Goal: Task Accomplishment & Management: Manage account settings

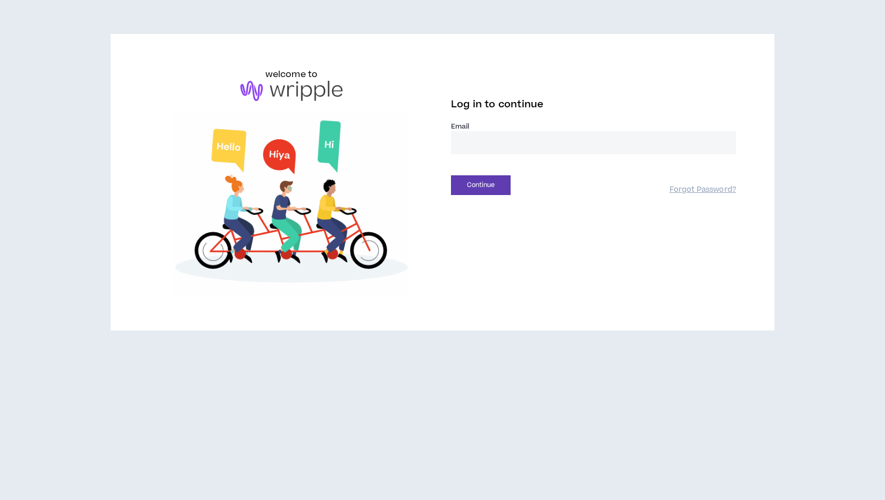
type input "**********"
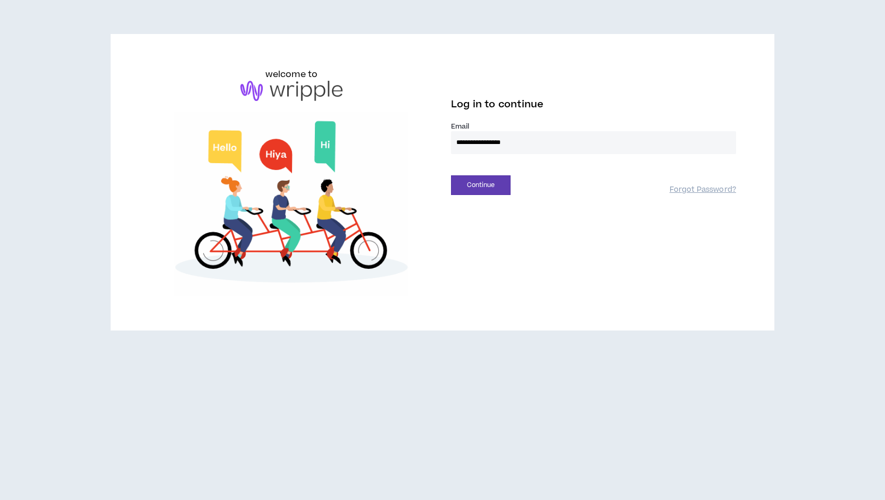
click at [477, 144] on input "**********" at bounding box center [593, 142] width 285 height 23
click at [478, 337] on div "**********" at bounding box center [442, 186] width 885 height 373
click at [485, 185] on button "Continue" at bounding box center [481, 185] width 60 height 20
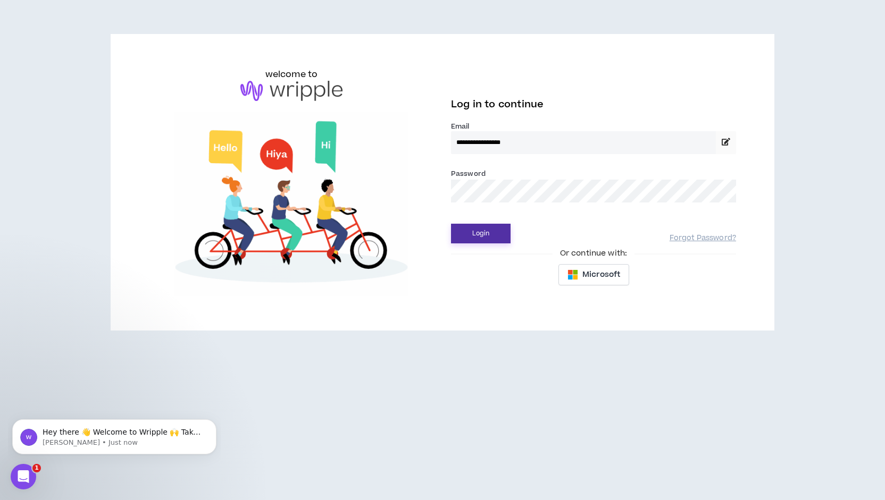
click at [481, 232] on button "Login" at bounding box center [481, 234] width 60 height 20
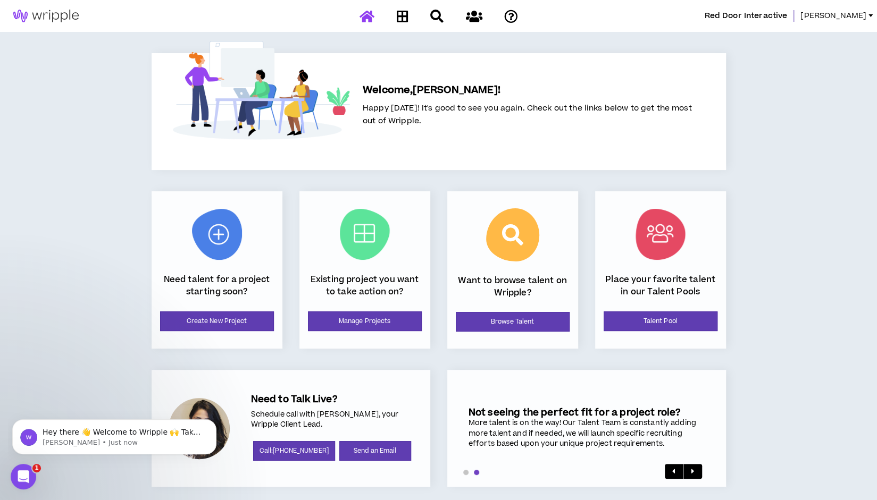
click at [870, 11] on link "[PERSON_NAME]" at bounding box center [838, 16] width 77 height 12
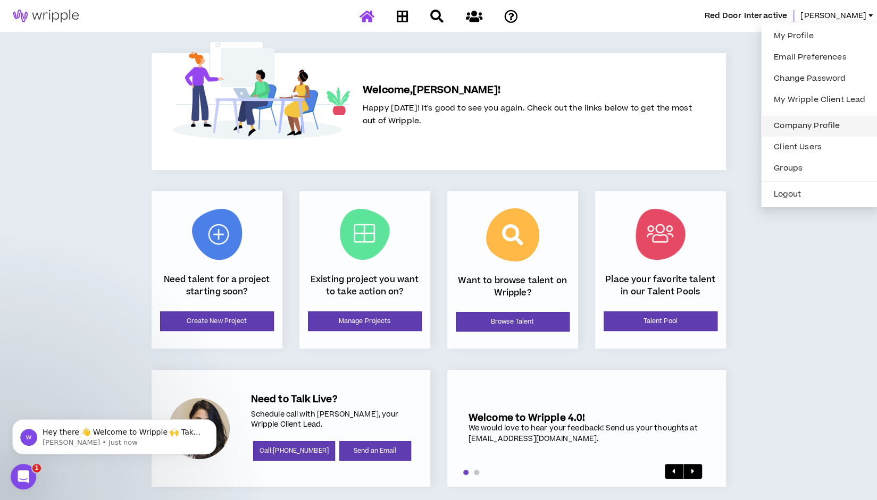
click at [822, 122] on link "Company Profile" at bounding box center [819, 126] width 104 height 16
select select "*"
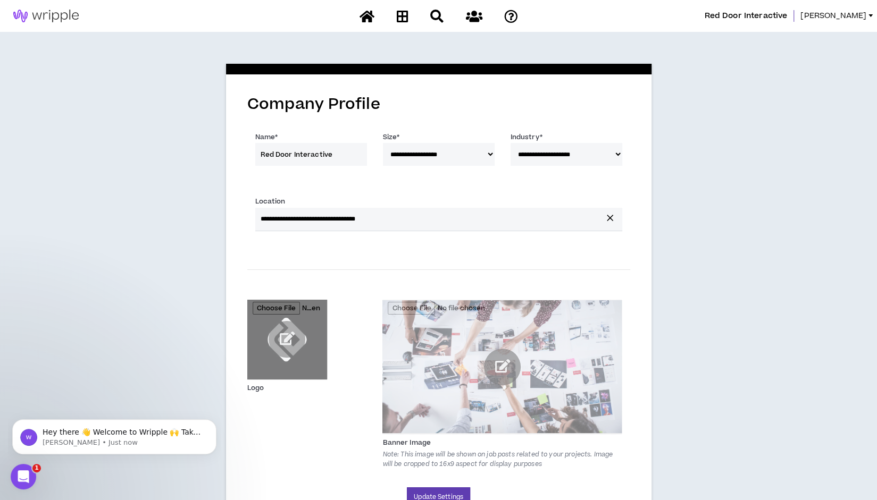
click at [861, 16] on span "[PERSON_NAME]" at bounding box center [833, 16] width 66 height 12
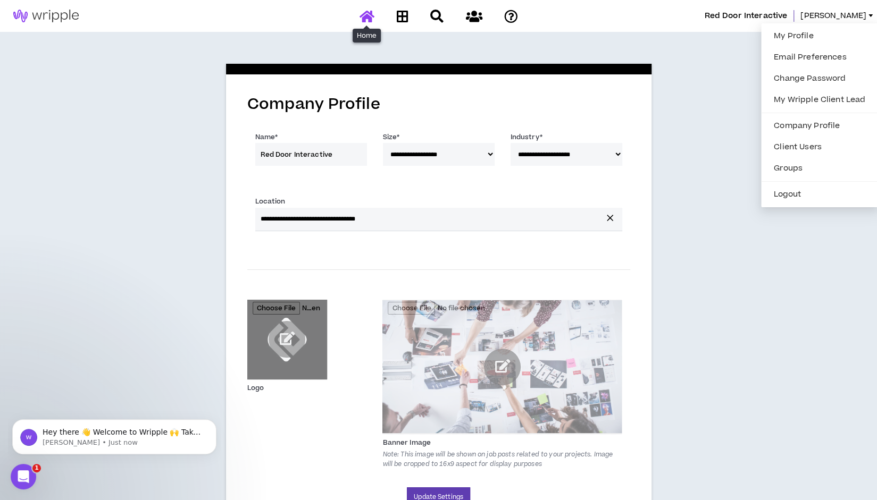
click at [361, 14] on icon at bounding box center [366, 16] width 15 height 13
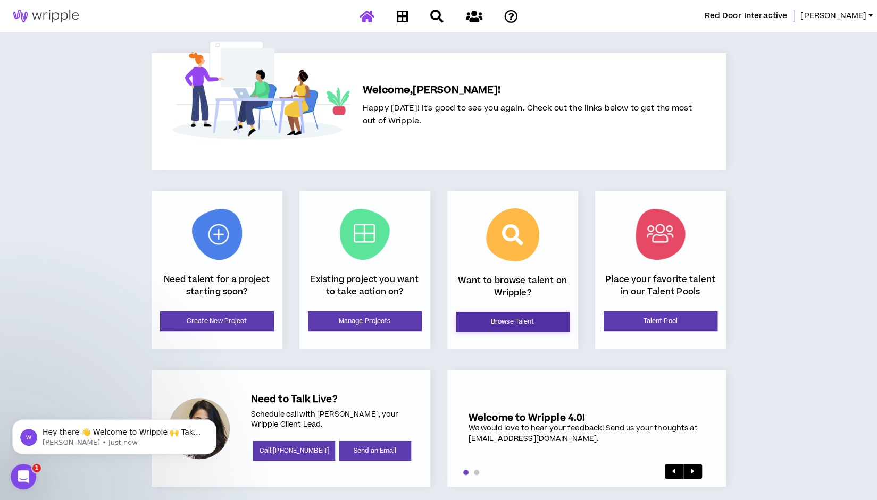
click at [517, 324] on link "Browse Talent" at bounding box center [513, 322] width 114 height 20
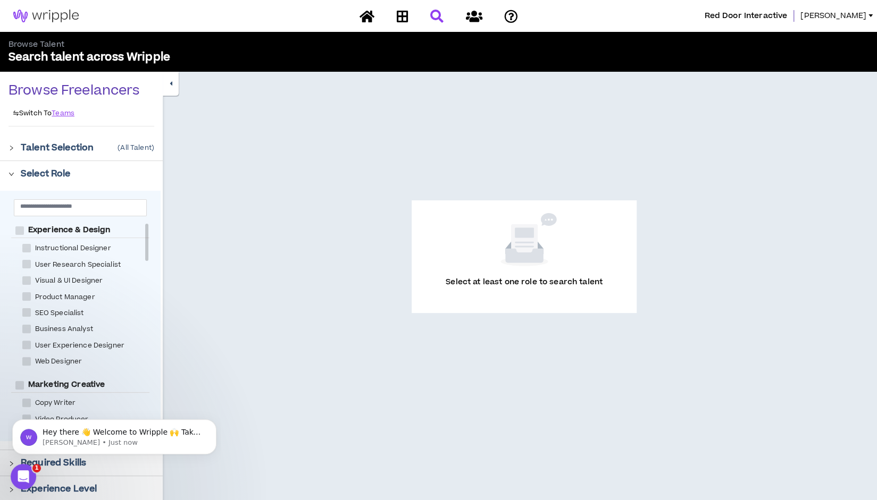
click at [862, 18] on span "[PERSON_NAME]" at bounding box center [833, 16] width 66 height 12
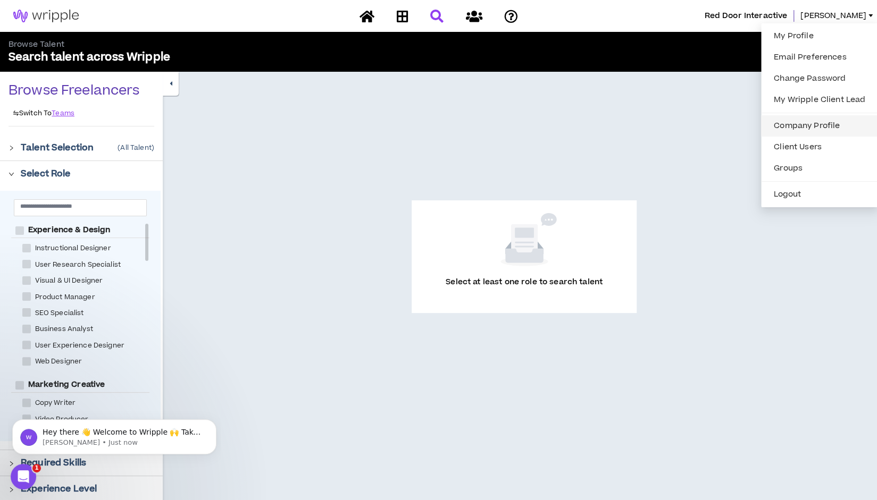
click at [789, 125] on link "Company Profile" at bounding box center [819, 126] width 104 height 16
select select "*"
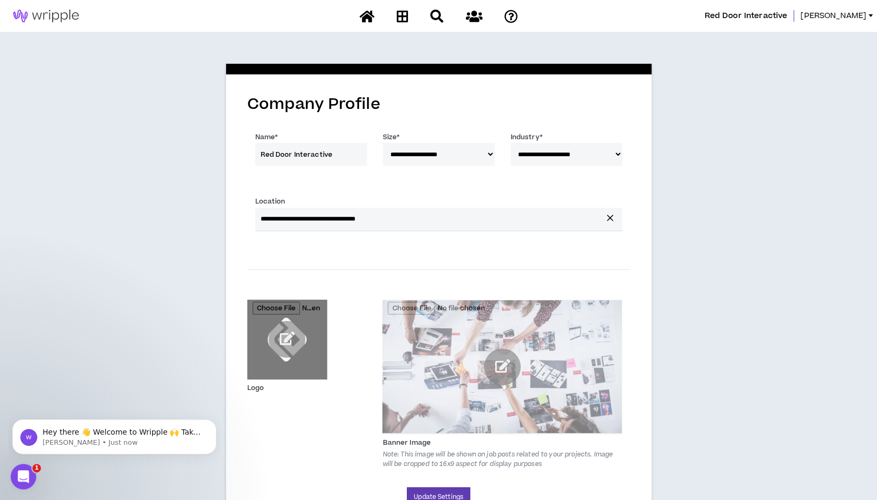
scroll to position [51, 0]
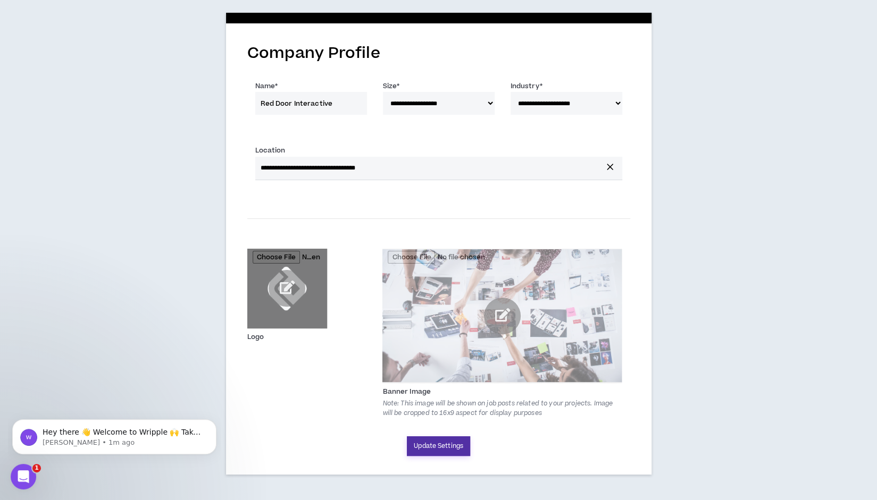
click at [450, 446] on button "Update Settings" at bounding box center [438, 446] width 63 height 20
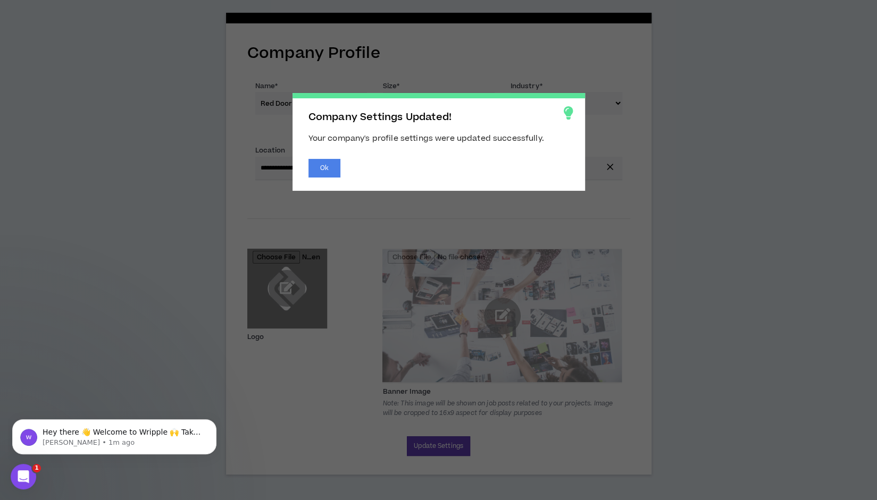
click at [626, 163] on span "Company Settings Updated! Your company's profile settings were updated successf…" at bounding box center [438, 250] width 877 height 500
click at [323, 167] on button "Ok" at bounding box center [324, 168] width 32 height 19
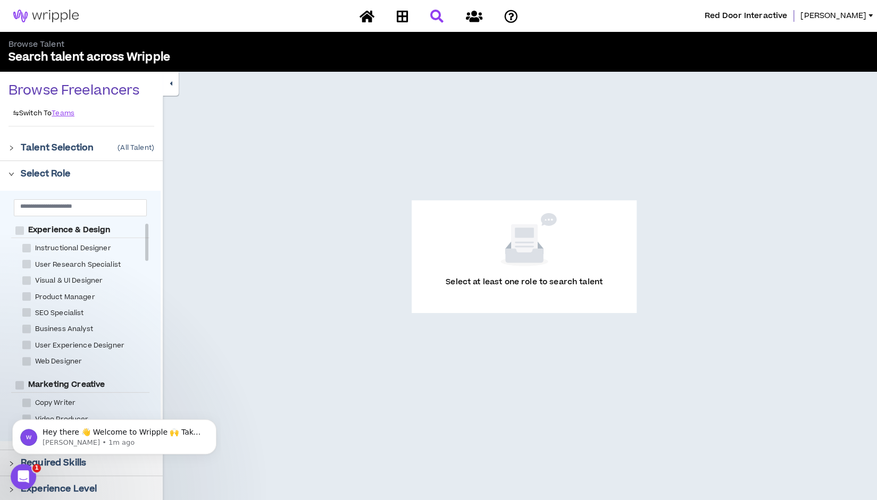
click at [787, 20] on span "Red Door Interactive" at bounding box center [745, 16] width 83 height 12
click at [863, 18] on span "[PERSON_NAME]" at bounding box center [833, 16] width 66 height 12
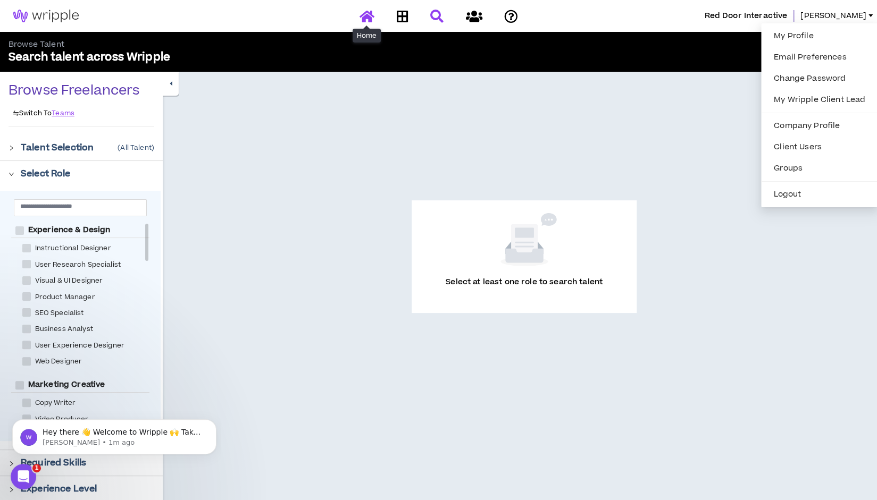
click at [370, 17] on icon at bounding box center [366, 16] width 15 height 13
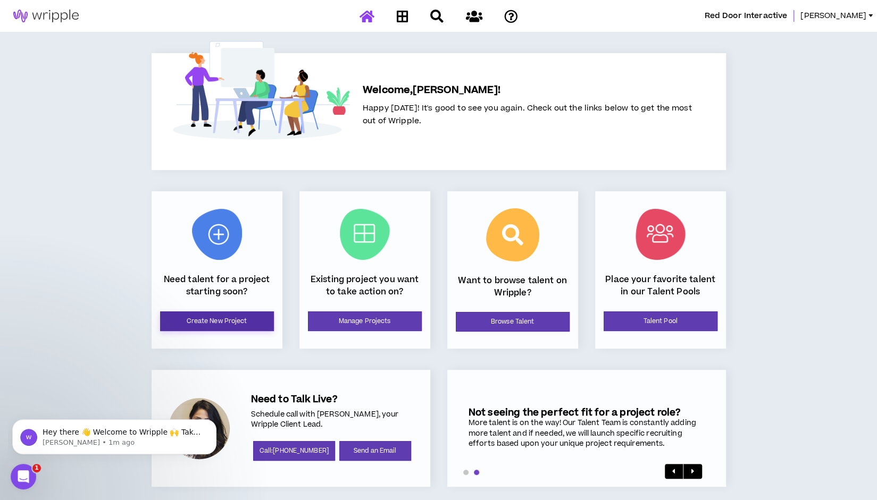
drag, startPoint x: 240, startPoint y: 319, endPoint x: 207, endPoint y: 320, distance: 33.0
click at [207, 320] on link "Create New Project" at bounding box center [217, 322] width 114 height 20
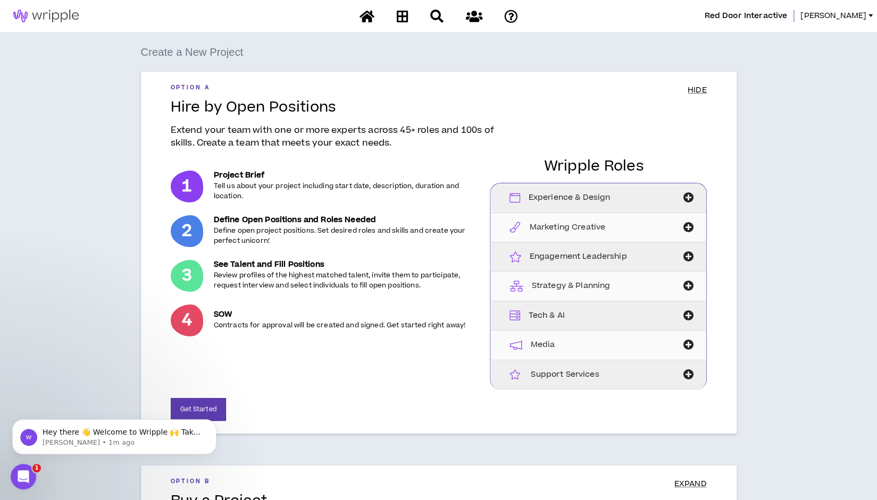
scroll to position [94, 0]
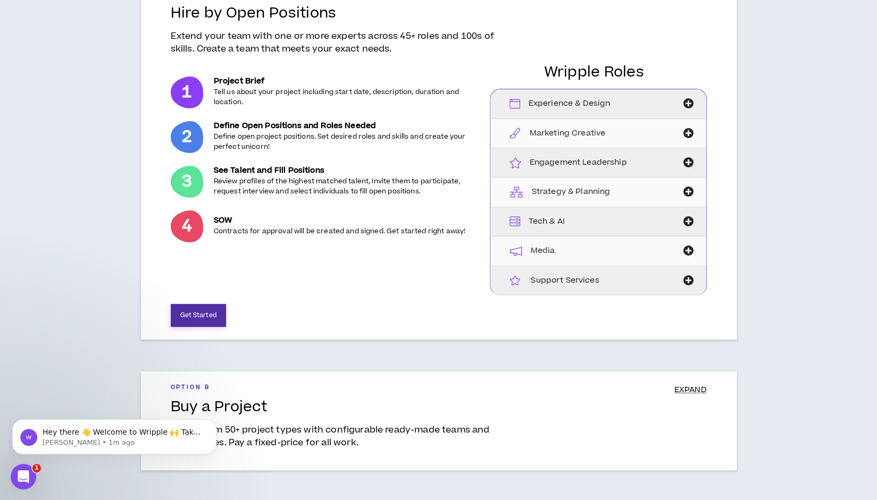
click at [198, 314] on button "Get Started" at bounding box center [198, 315] width 55 height 23
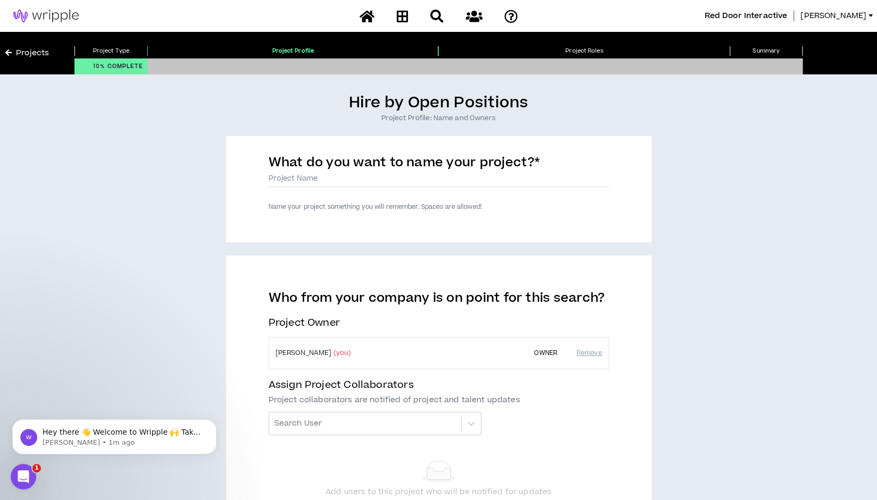
click at [411, 173] on label "What do you want to name your project? *" at bounding box center [404, 165] width 272 height 22
click at [411, 173] on input "What do you want to name your project? *" at bounding box center [438, 179] width 340 height 16
type input "C"
click at [92, 51] on p "Project Type" at bounding box center [110, 51] width 73 height 10
click at [573, 48] on p "Project Roles" at bounding box center [583, 51] width 291 height 10
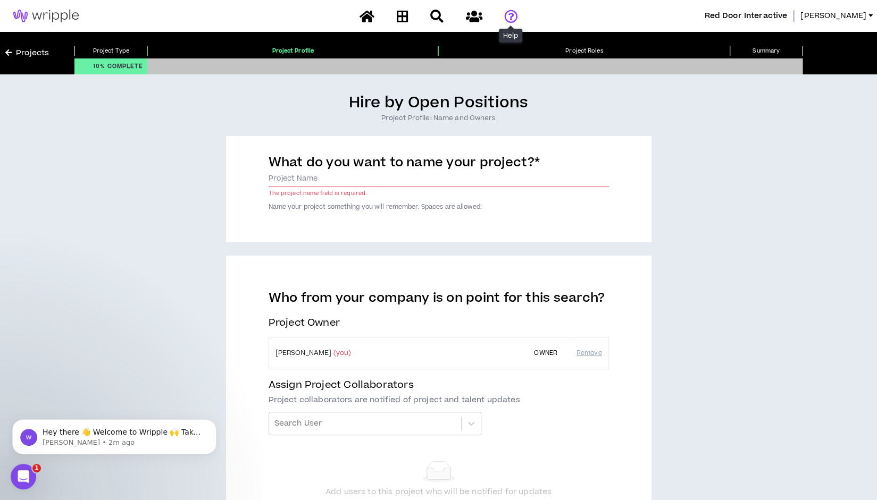
click at [510, 16] on icon at bounding box center [510, 16] width 13 height 13
click at [367, 19] on icon at bounding box center [366, 16] width 15 height 13
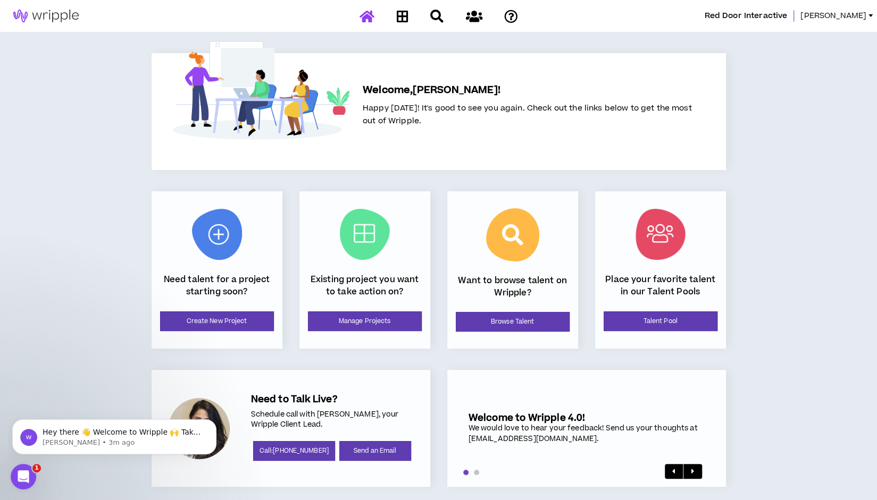
click at [869, 11] on link "[PERSON_NAME]" at bounding box center [838, 16] width 77 height 12
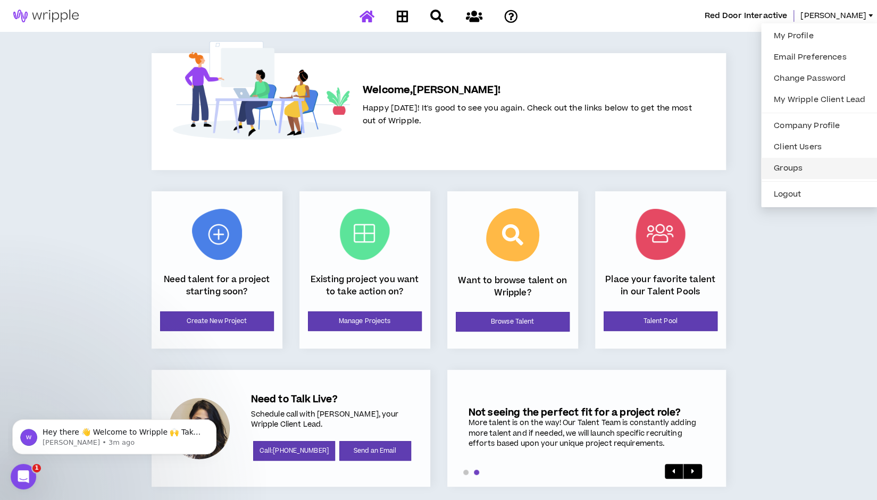
click at [800, 169] on link "Groups" at bounding box center [819, 169] width 104 height 16
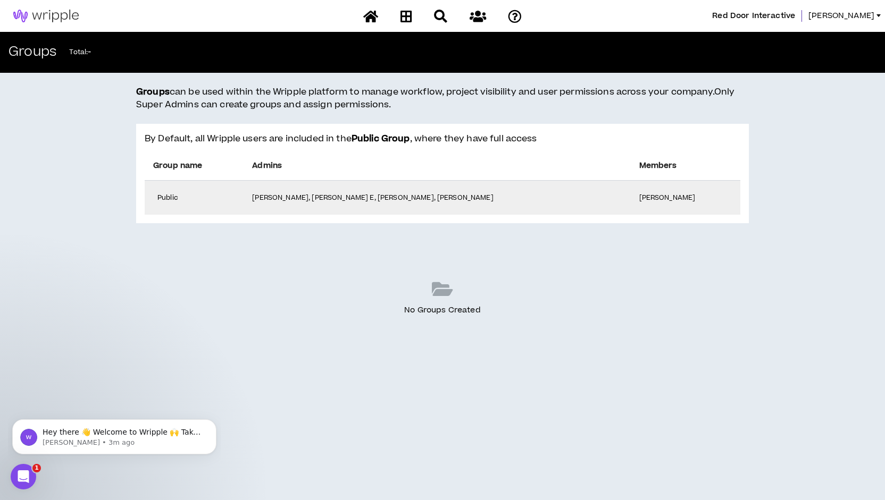
click at [383, 198] on p "[PERSON_NAME], [PERSON_NAME] E, [PERSON_NAME], [PERSON_NAME]" at bounding box center [436, 198] width 369 height 9
click at [382, 199] on p "[PERSON_NAME], [PERSON_NAME] E, [PERSON_NAME], [PERSON_NAME]" at bounding box center [436, 198] width 369 height 9
click at [870, 16] on span "[PERSON_NAME]" at bounding box center [841, 16] width 66 height 12
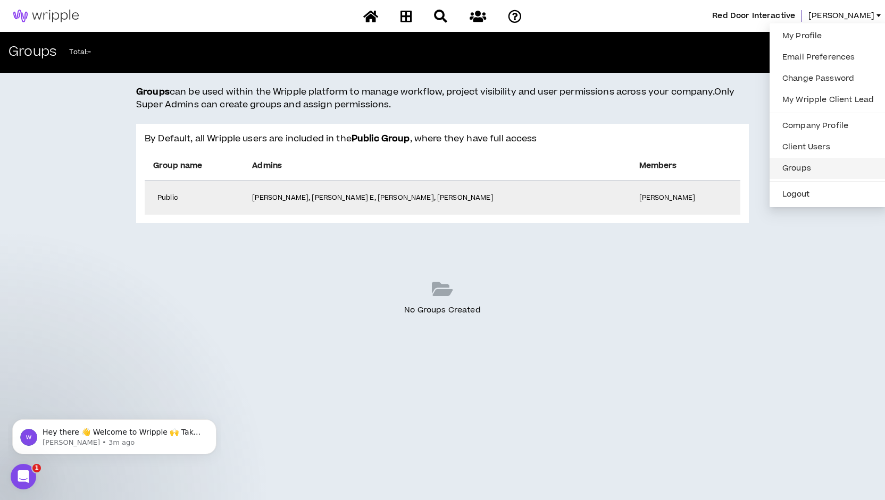
click at [795, 171] on link "Groups" at bounding box center [828, 169] width 104 height 16
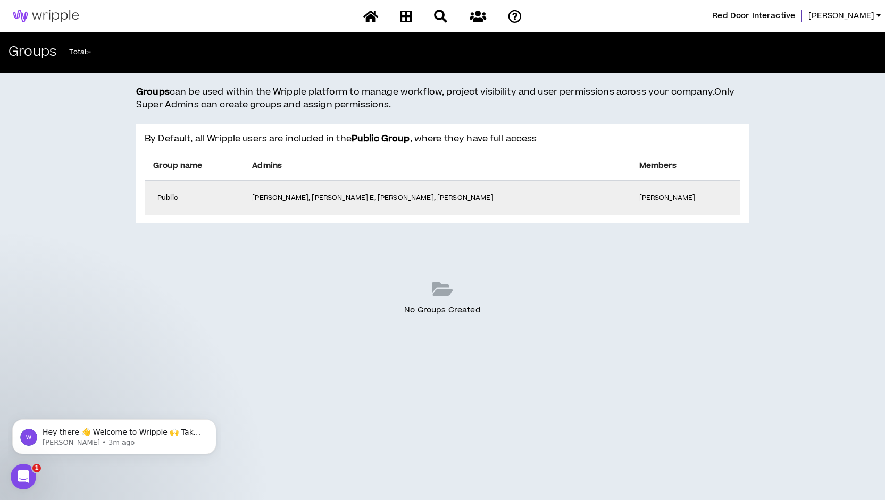
click at [87, 55] on p "Total : -" at bounding box center [80, 52] width 22 height 12
click at [445, 294] on icon at bounding box center [442, 289] width 21 height 19
click at [630, 199] on td "[PERSON_NAME]" at bounding box center [685, 198] width 110 height 35
click at [95, 439] on p "[PERSON_NAME] • 4m ago" at bounding box center [123, 443] width 161 height 10
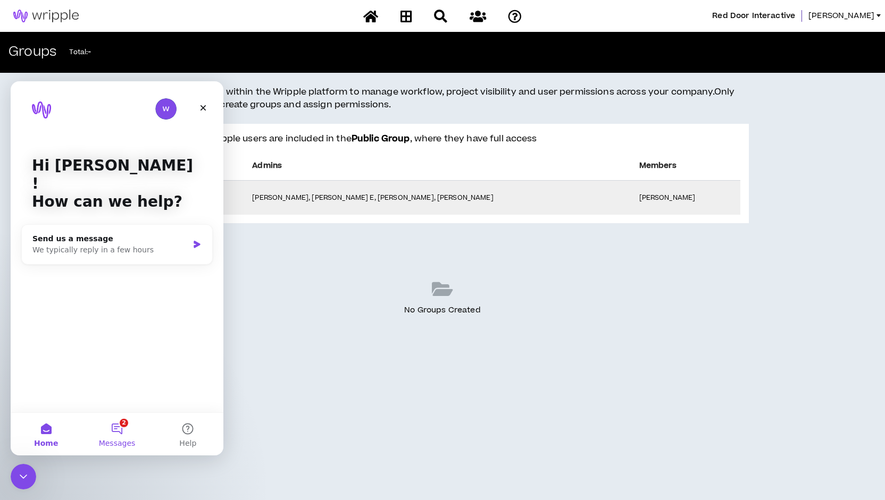
click at [119, 428] on button "2 Messages" at bounding box center [116, 434] width 71 height 43
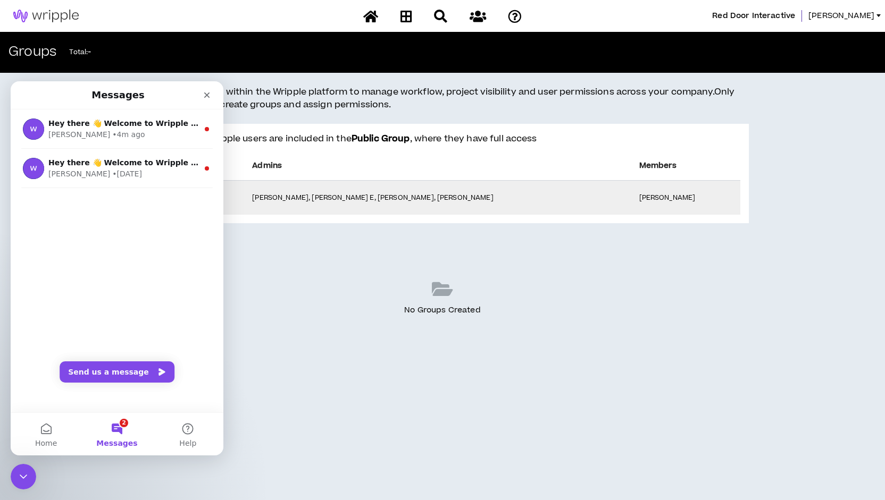
click at [486, 412] on div "Red Door Interactive [PERSON_NAME] Groups Total : - Groups can be used within t…" at bounding box center [442, 250] width 885 height 500
click at [549, 197] on p "[PERSON_NAME], [PERSON_NAME] E, [PERSON_NAME], [PERSON_NAME]" at bounding box center [436, 198] width 369 height 9
click at [207, 92] on icon "Close" at bounding box center [207, 95] width 9 height 9
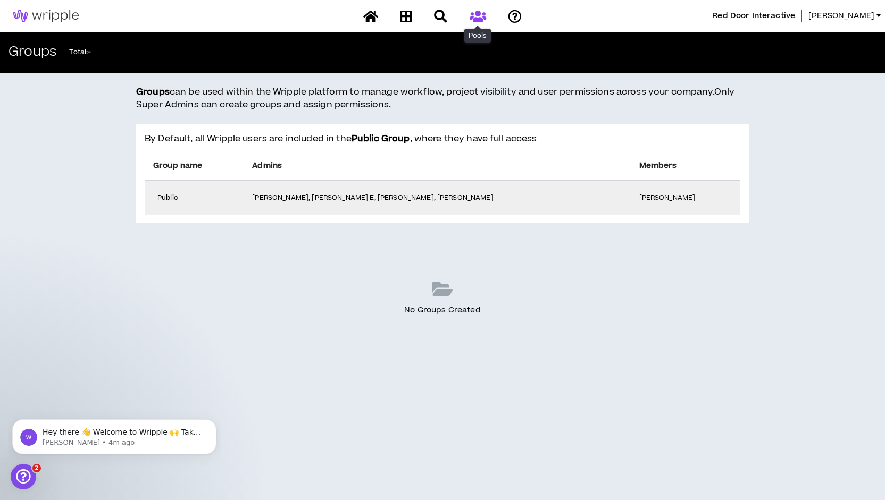
click at [480, 16] on icon at bounding box center [477, 16] width 16 height 13
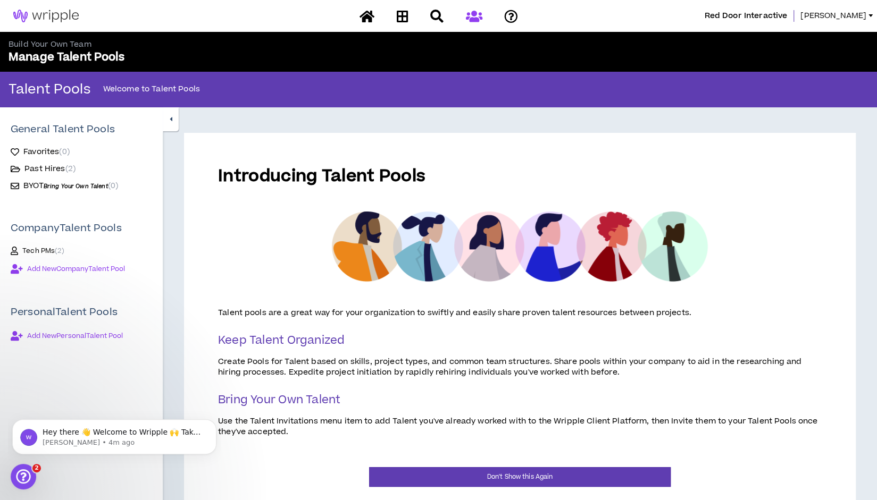
click at [861, 19] on span "[PERSON_NAME]" at bounding box center [833, 16] width 66 height 12
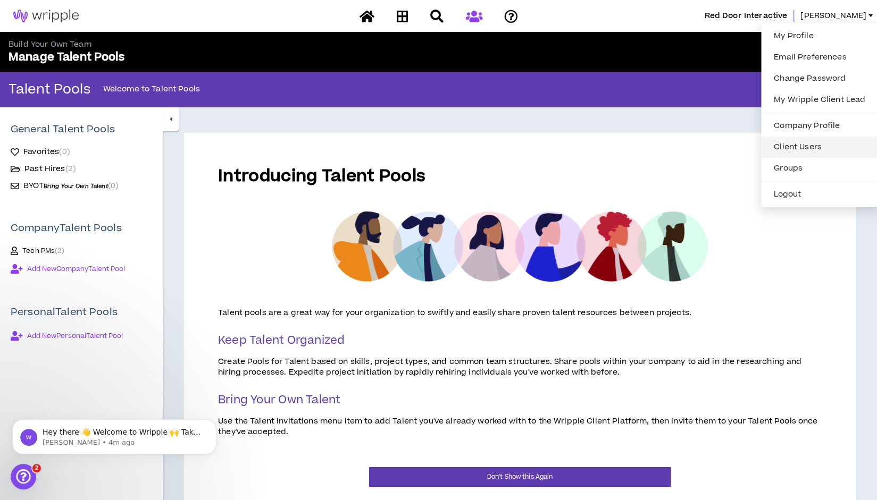
click at [798, 148] on link "Client Users" at bounding box center [819, 147] width 104 height 16
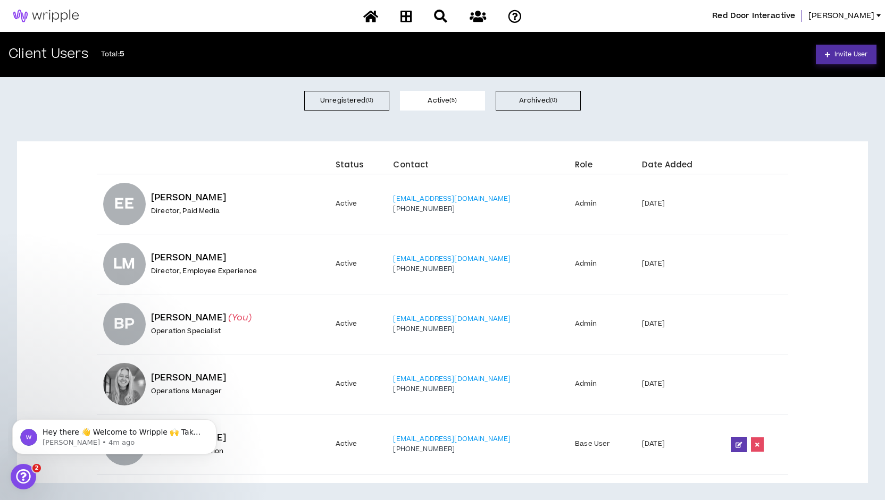
click at [847, 51] on span "Invite User" at bounding box center [850, 54] width 33 height 10
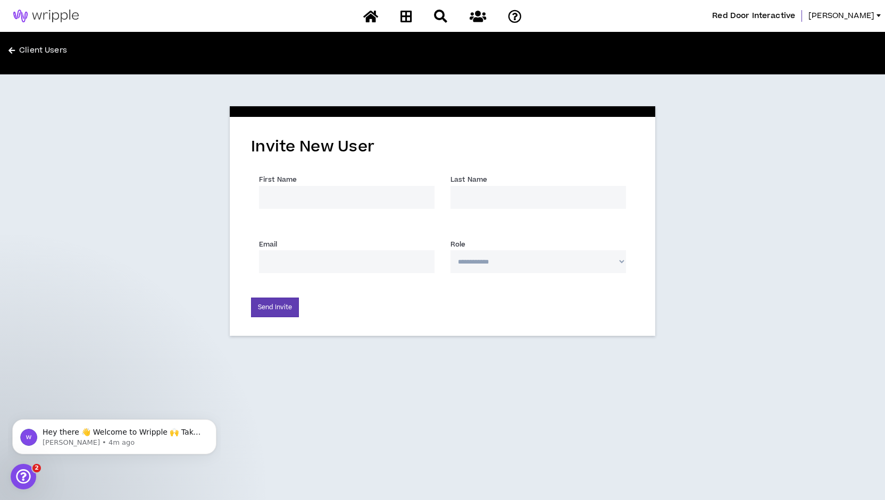
click at [847, 51] on div "Client Users" at bounding box center [442, 53] width 885 height 43
click at [340, 200] on input "First Name *" at bounding box center [346, 197] width 175 height 23
type input "m"
type input "[PERSON_NAME]"
click at [528, 195] on input "Last Name *" at bounding box center [537, 197] width 175 height 23
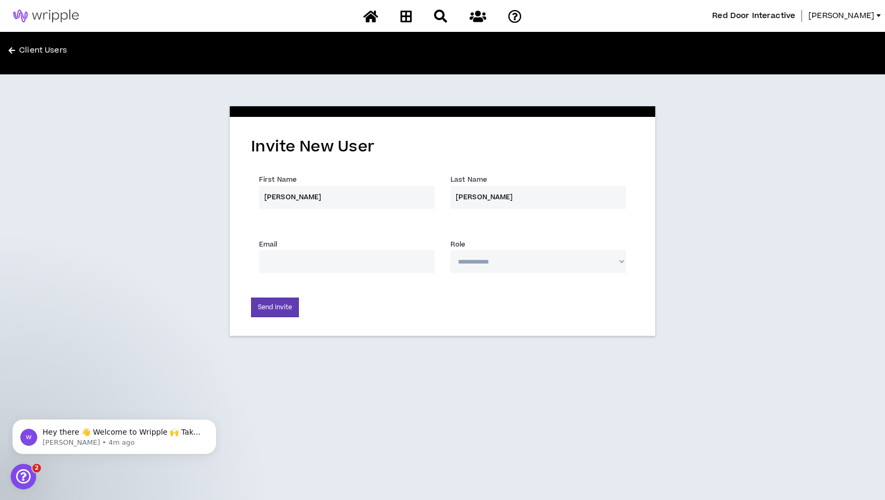
type input "[PERSON_NAME]"
click at [334, 264] on input "Email *" at bounding box center [346, 261] width 175 height 23
click at [519, 263] on select "**********" at bounding box center [537, 261] width 175 height 23
select select "*"
click at [450, 250] on select "**********" at bounding box center [537, 261] width 175 height 23
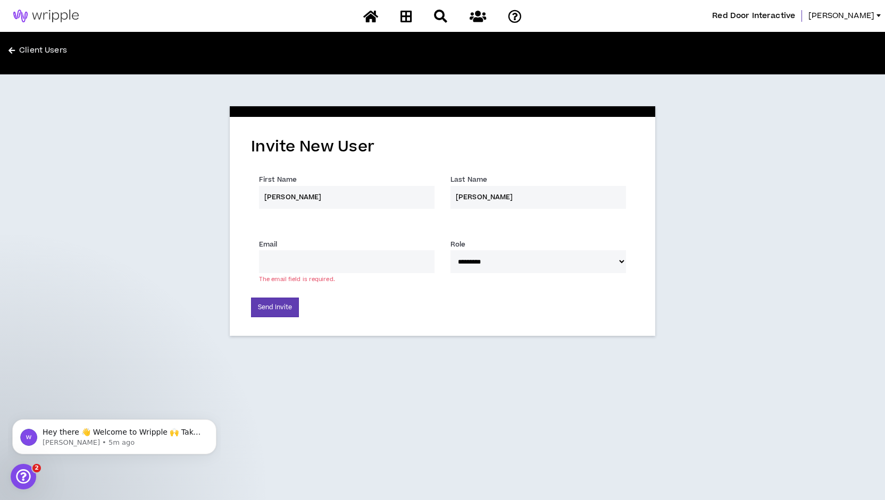
click at [321, 259] on input "Email *" at bounding box center [346, 261] width 175 height 23
click at [338, 262] on input "Email *" at bounding box center [346, 261] width 175 height 23
paste input "[EMAIL_ADDRESS][DOMAIN_NAME]"
type input "[EMAIL_ADDRESS][DOMAIN_NAME]"
click at [274, 305] on button "Send Invite" at bounding box center [275, 308] width 48 height 20
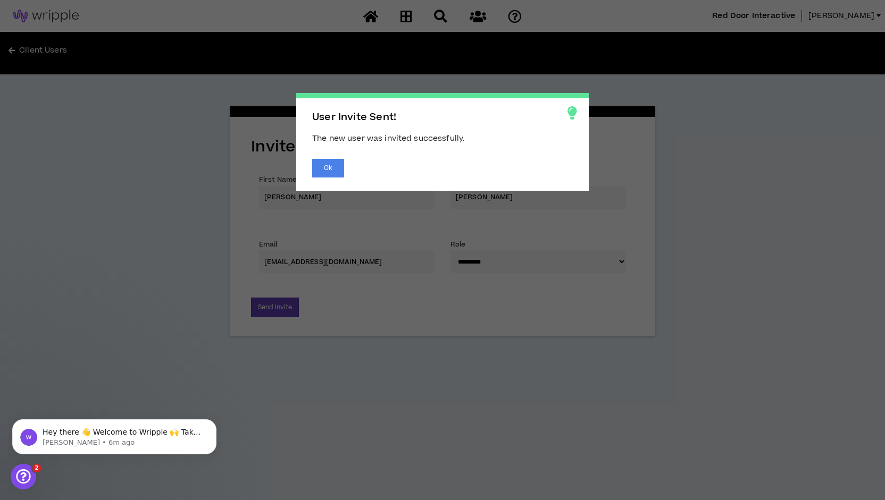
click at [570, 38] on span "User Invite Sent! The new user was invited successfully. Ok" at bounding box center [442, 250] width 885 height 500
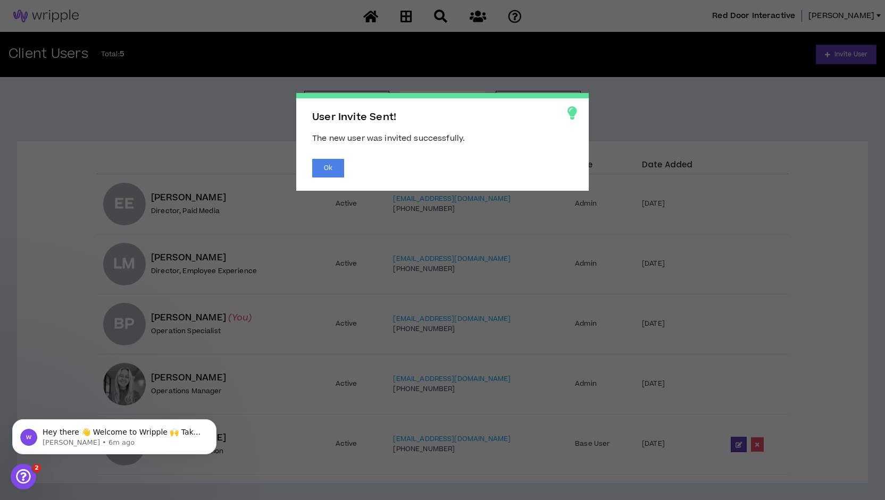
click at [630, 87] on span "User Invite Sent! The new user was invited successfully. Ok" at bounding box center [442, 250] width 885 height 500
click at [332, 171] on button "Ok" at bounding box center [328, 168] width 32 height 19
